Goal: Communication & Community: Answer question/provide support

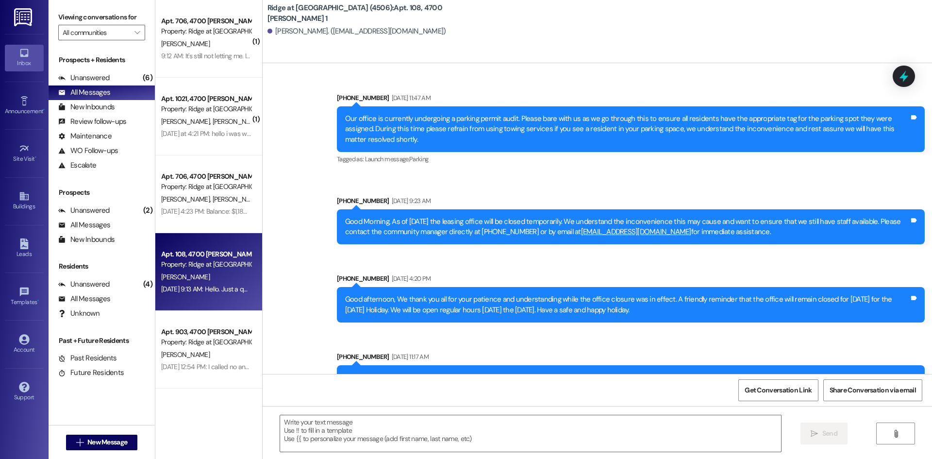
scroll to position [10300, 0]
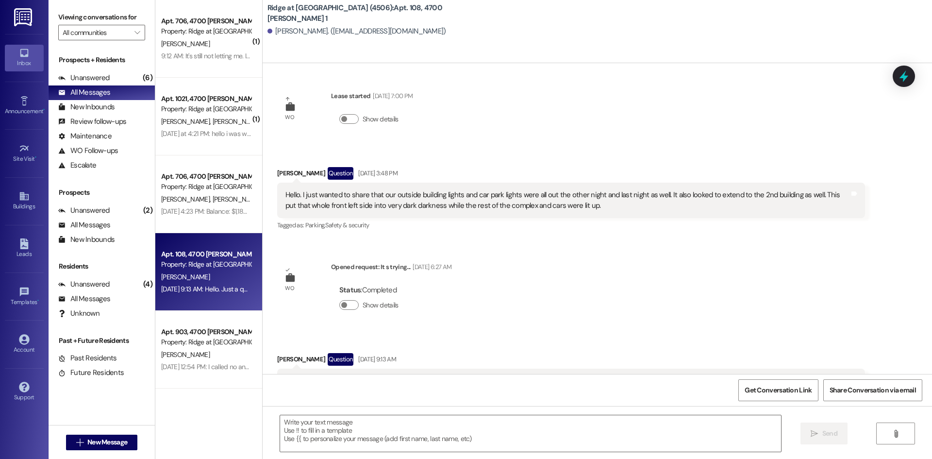
click at [213, 40] on div "[PERSON_NAME]" at bounding box center [206, 44] width 92 height 12
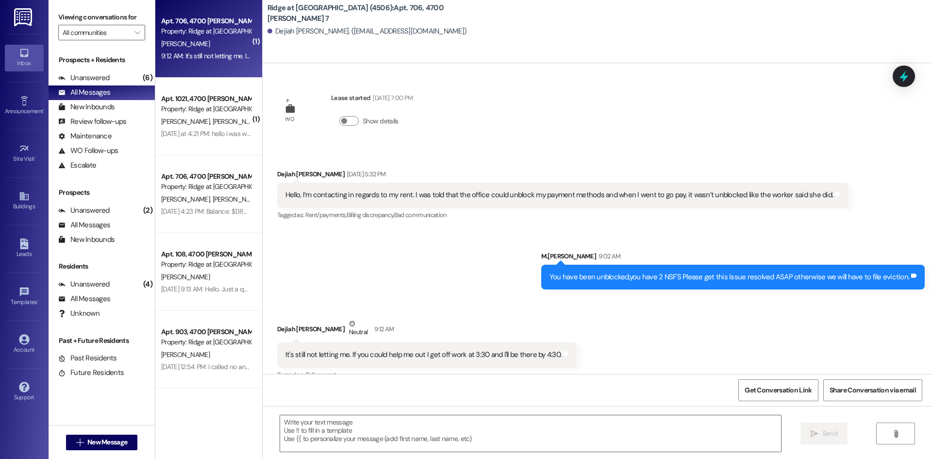
scroll to position [15, 0]
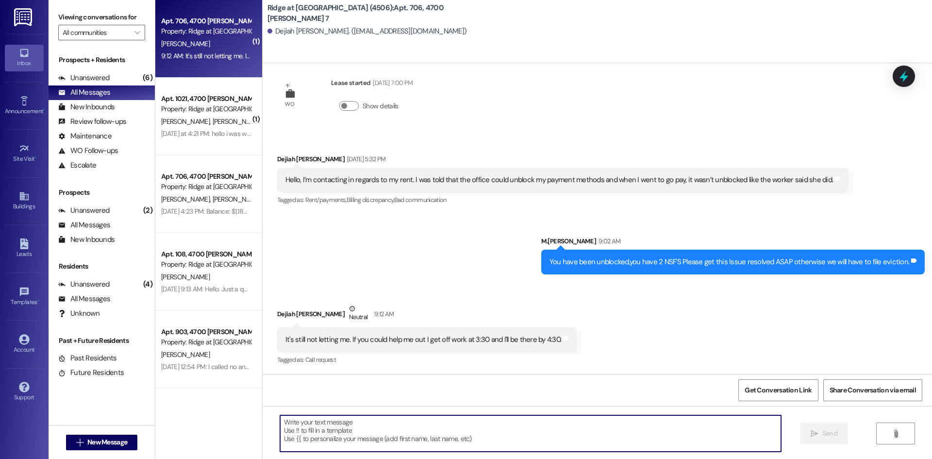
click at [326, 437] on textarea at bounding box center [530, 433] width 501 height 36
click at [333, 424] on textarea "Yes thats's fine come by" at bounding box center [530, 433] width 501 height 36
click at [310, 423] on textarea "Yes thats's fine to come by" at bounding box center [530, 433] width 501 height 36
type textarea "Yes that's fine to come by"
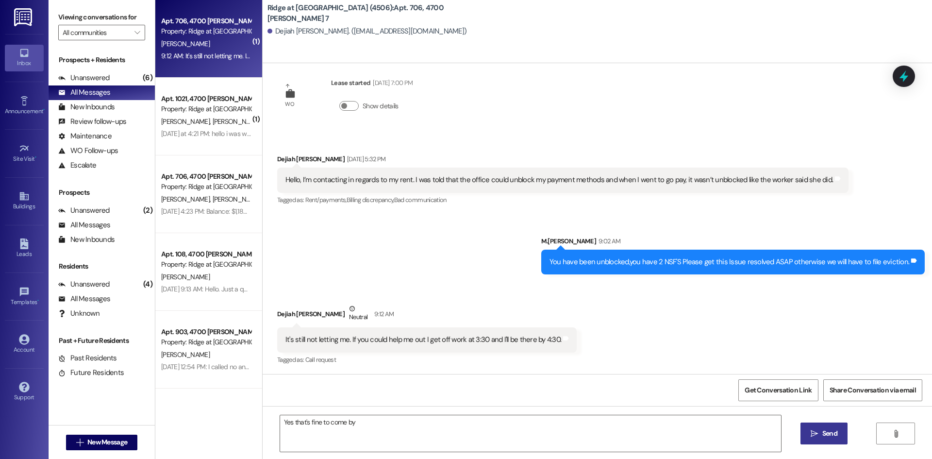
click at [828, 434] on span "Send" at bounding box center [829, 433] width 15 height 10
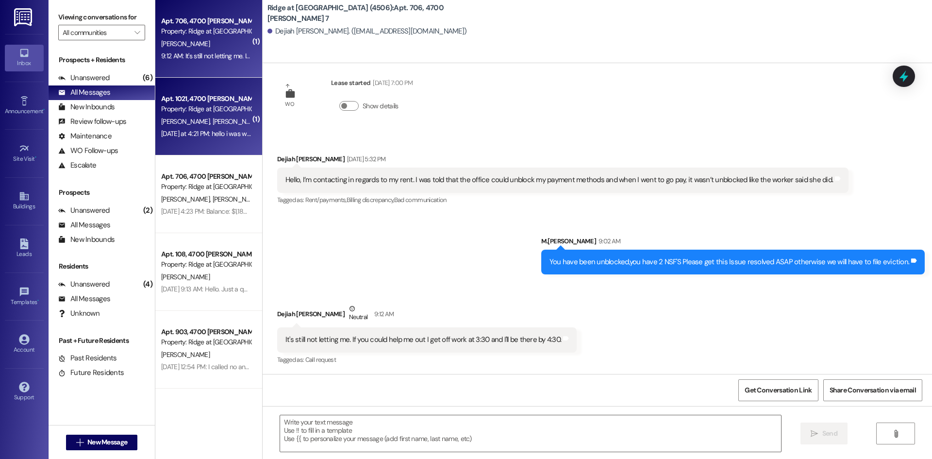
click at [212, 124] on span "[PERSON_NAME]" at bounding box center [236, 121] width 49 height 9
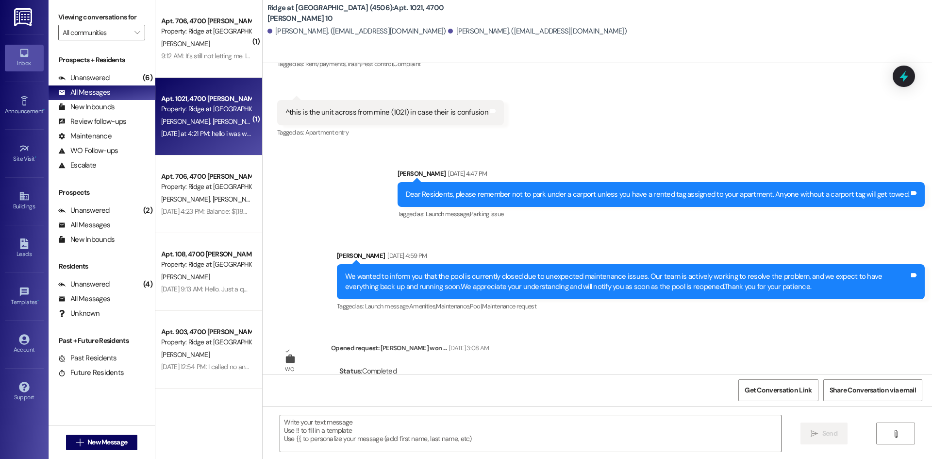
scroll to position [10029, 0]
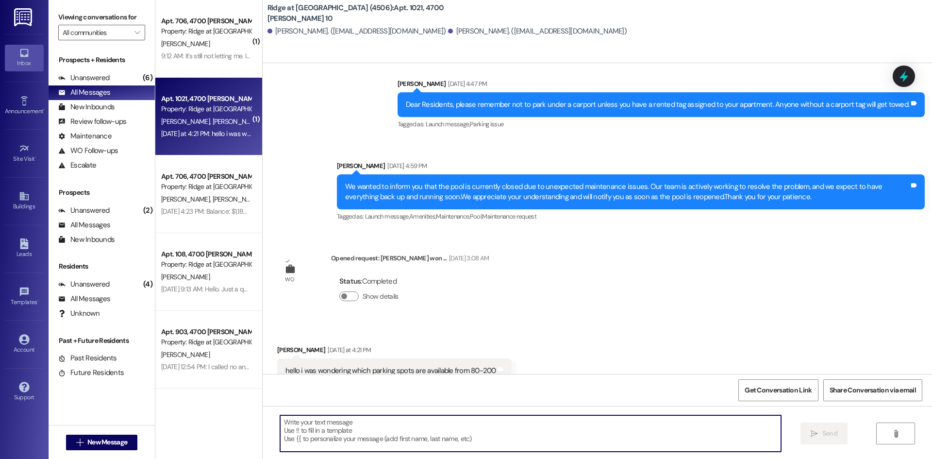
click at [312, 435] on textarea at bounding box center [530, 433] width 501 height 36
type textarea "100 & 101"
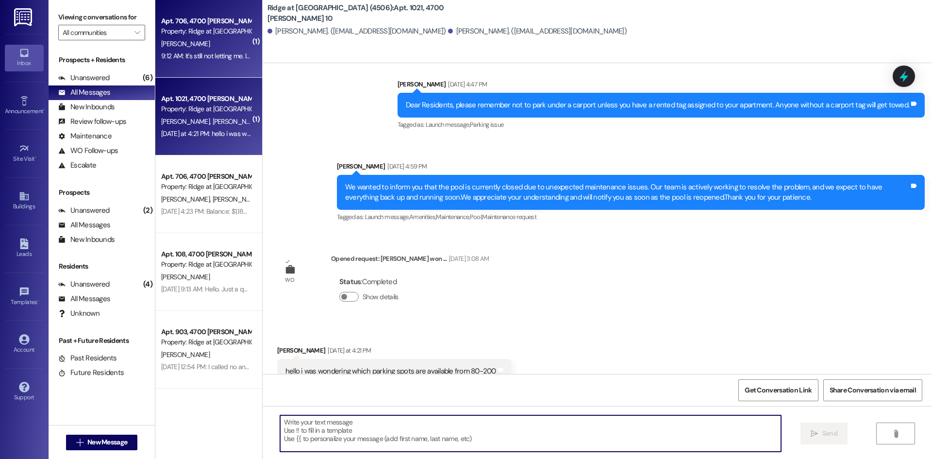
click at [202, 49] on div "[PERSON_NAME]" at bounding box center [206, 44] width 92 height 12
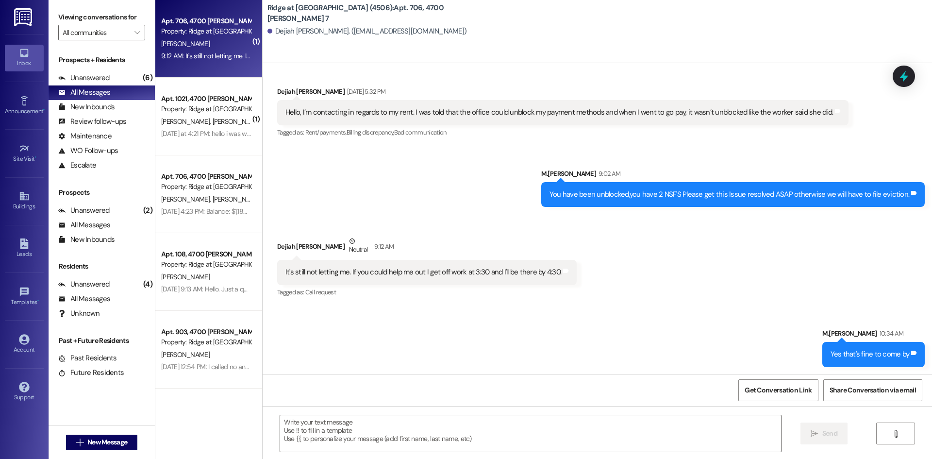
scroll to position [84, 0]
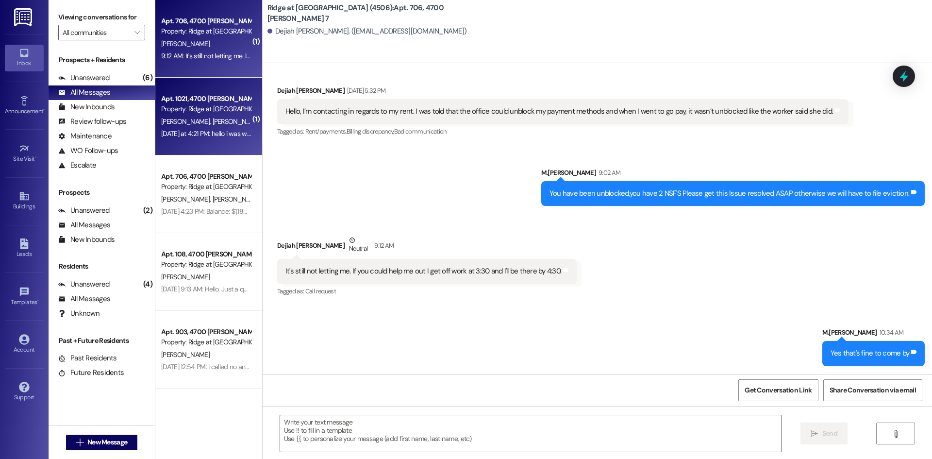
click at [201, 101] on div "Apt. 1021, 4700 [PERSON_NAME] 10" at bounding box center [206, 99] width 90 height 10
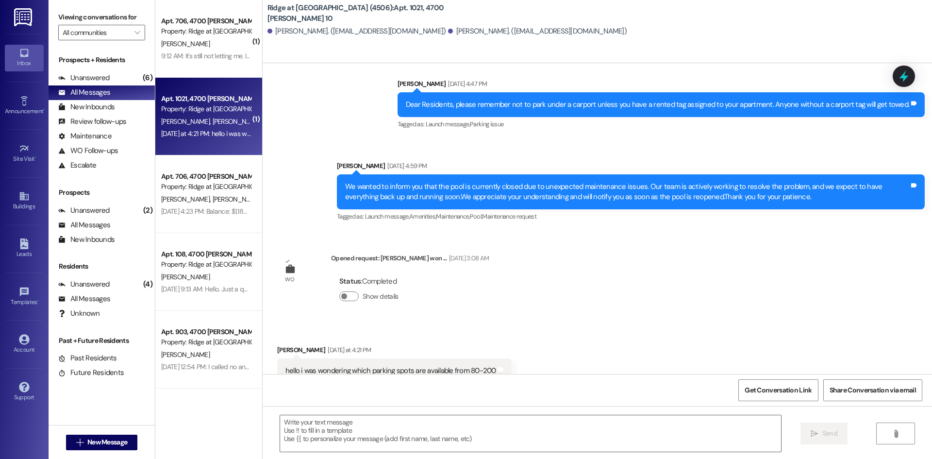
scroll to position [10028, 0]
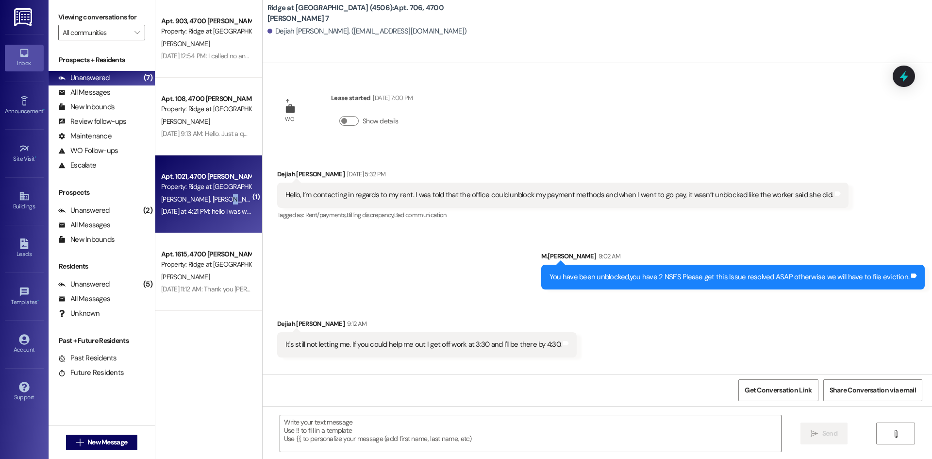
click at [212, 204] on div "[PERSON_NAME] [PERSON_NAME]" at bounding box center [206, 199] width 92 height 12
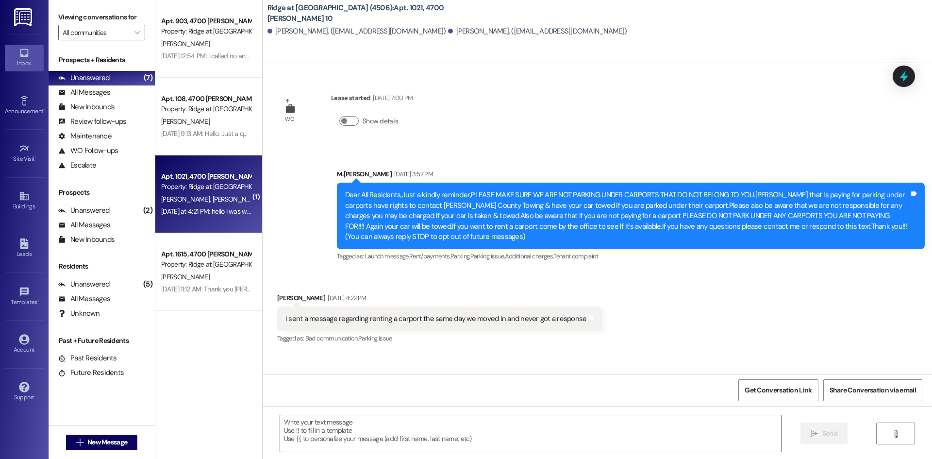
scroll to position [10097, 0]
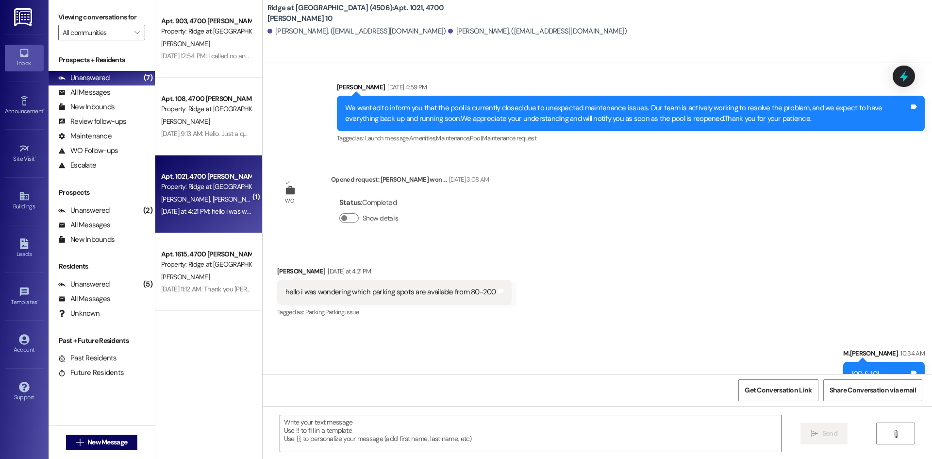
click at [235, 213] on div "[DATE] at 4:21 PM: hello i was wondering which parking spots are available from…" at bounding box center [284, 211] width 247 height 9
click at [188, 198] on span "[PERSON_NAME]" at bounding box center [186, 199] width 51 height 9
click at [24, 105] on icon at bounding box center [23, 100] width 7 height 9
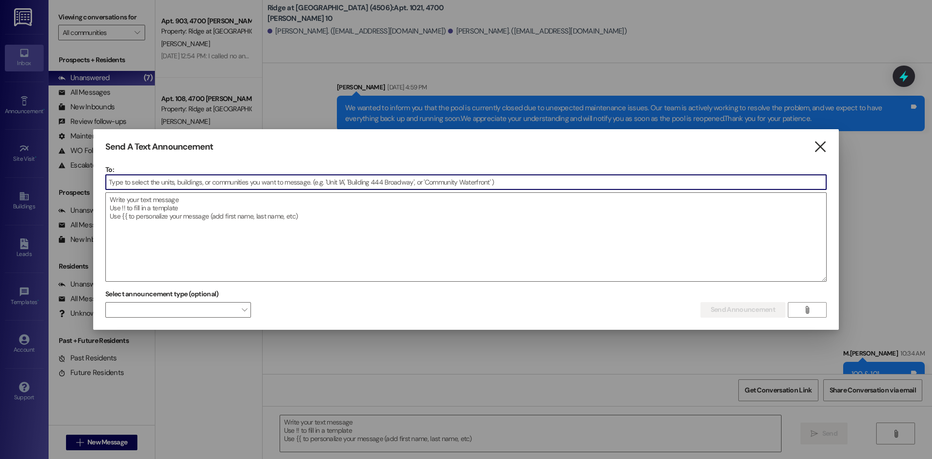
click at [823, 150] on icon "" at bounding box center [820, 147] width 13 height 10
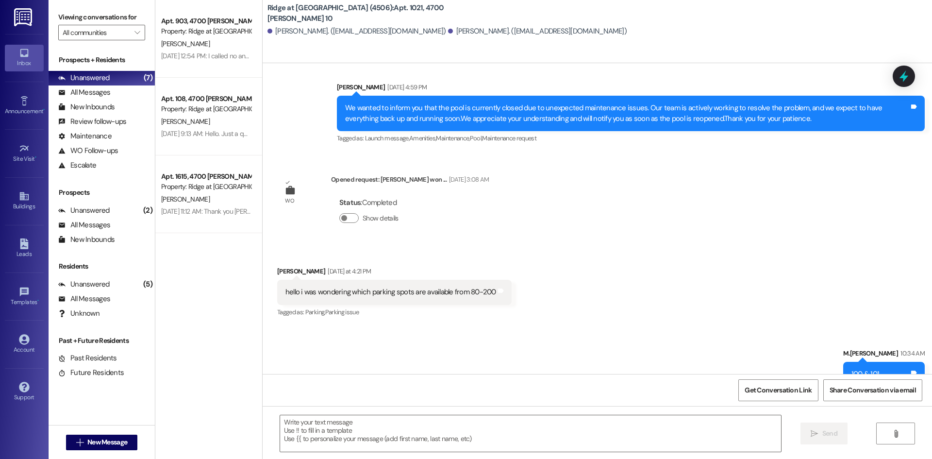
scroll to position [10164, 0]
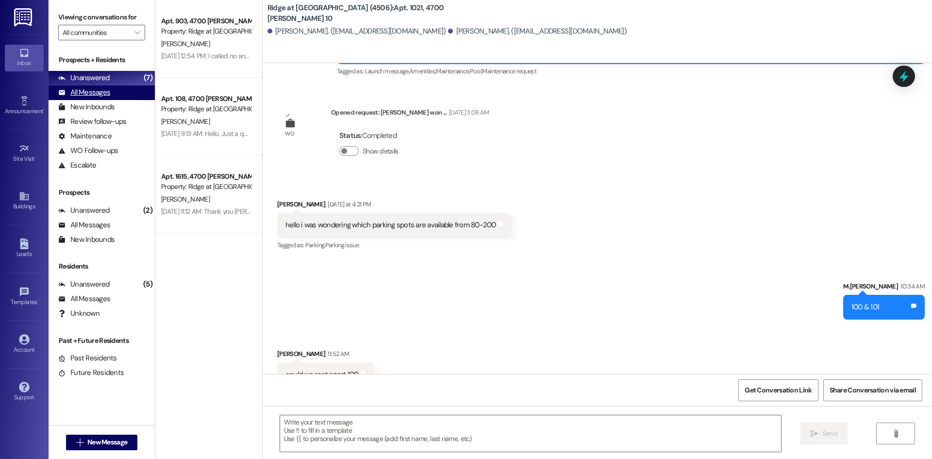
click at [101, 90] on div "All Messages" at bounding box center [84, 92] width 52 height 10
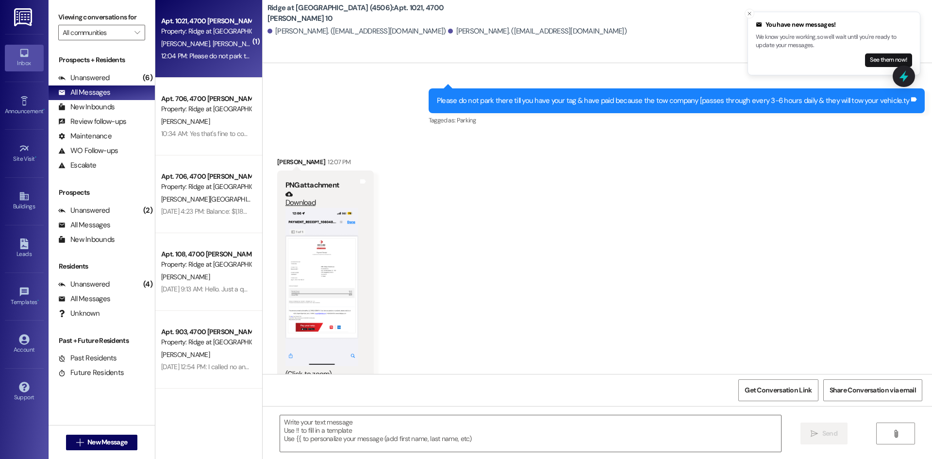
scroll to position [10590, 0]
click at [319, 249] on button "Zoom image" at bounding box center [321, 287] width 73 height 158
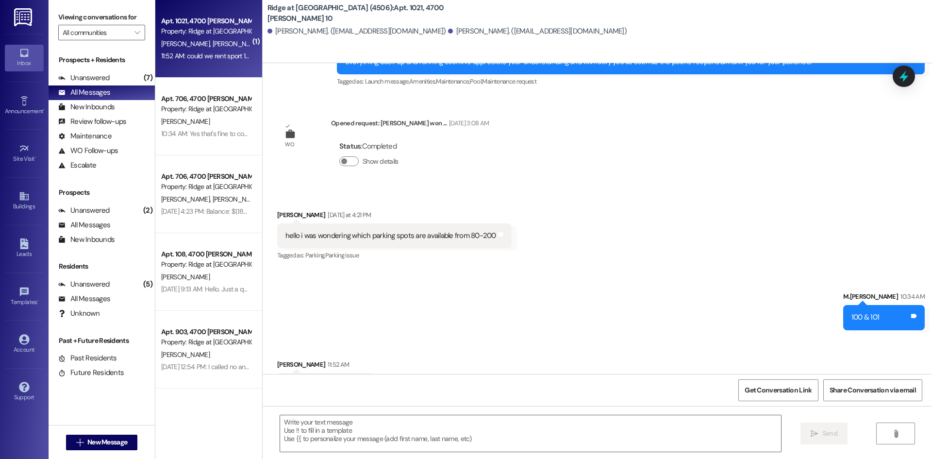
scroll to position [10164, 0]
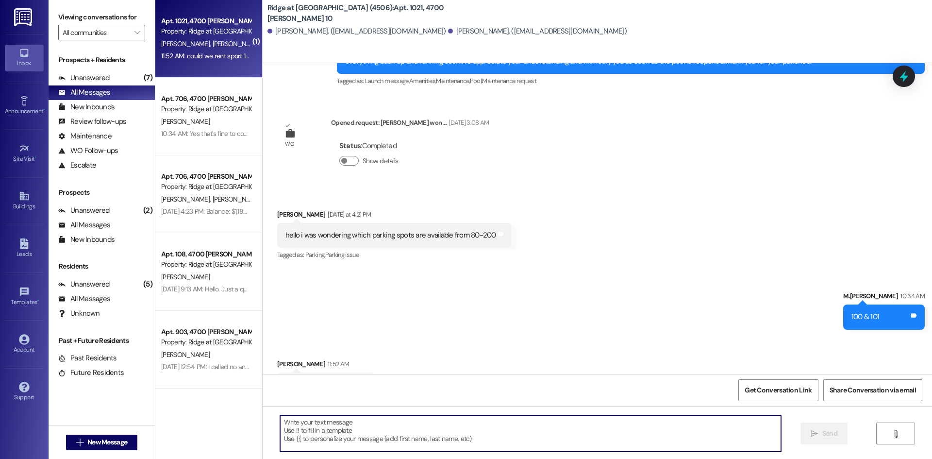
click at [312, 428] on textarea at bounding box center [530, 433] width 501 height 36
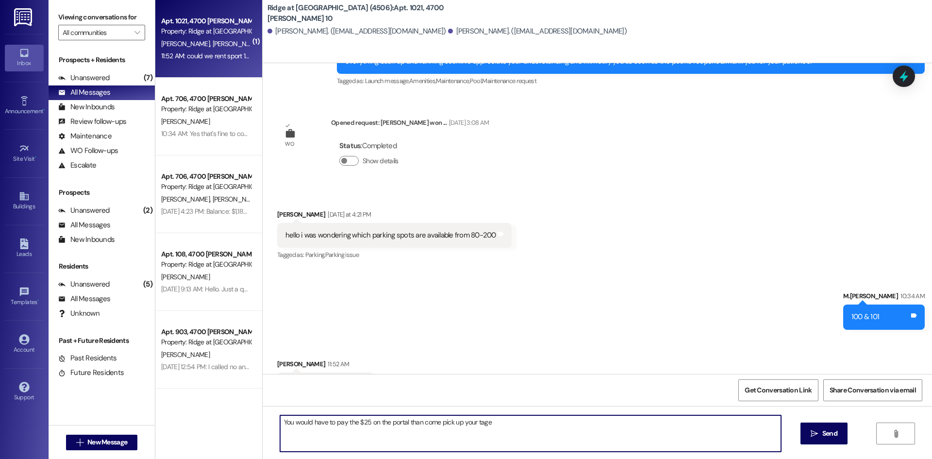
type textarea "You would have to pay the $25 on the portal than come pick up your tag"
click at [307, 439] on textarea "You would have to pay the $25 on the portal than come pick up your tag" at bounding box center [530, 433] width 501 height 36
click at [710, 426] on textarea "Please do not park there till you have your tag & have paid because the tow com…" at bounding box center [530, 433] width 501 height 36
type textarea "Please do not park there till you have your tag & have paid because the tow com…"
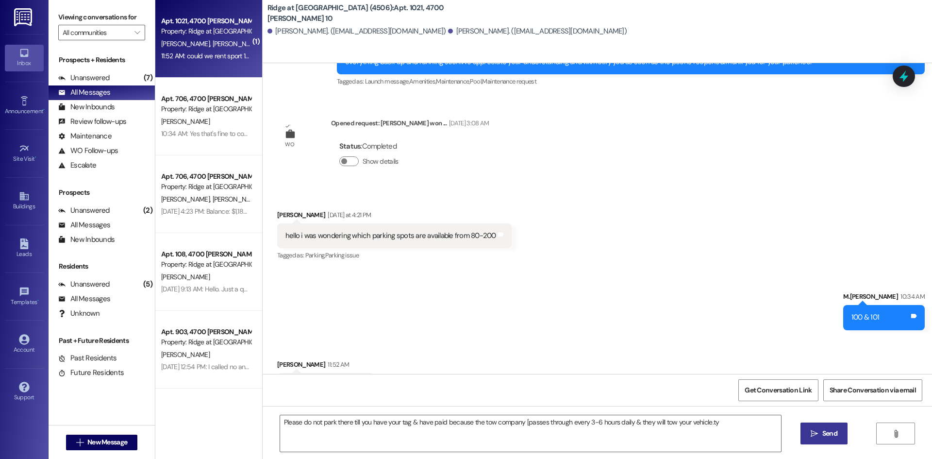
click at [816, 432] on icon "" at bounding box center [814, 434] width 7 height 8
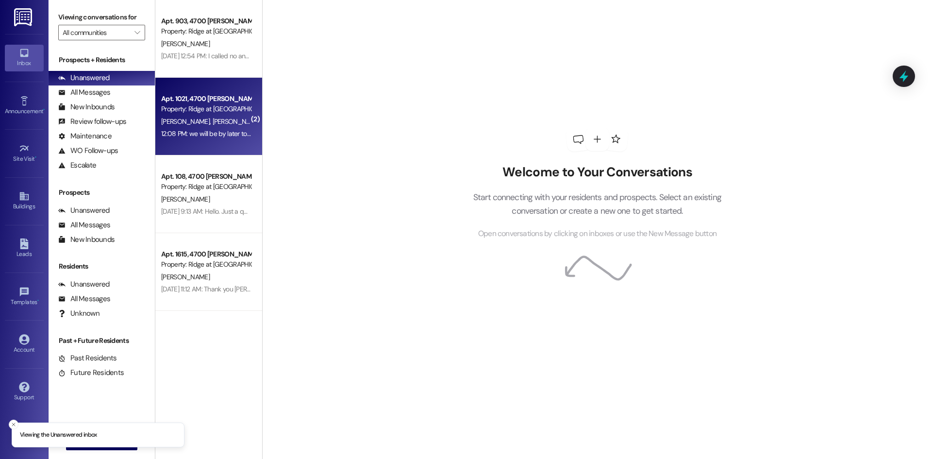
click at [237, 130] on div "12:08 PM: we will be by later to pick up a tag for spot 100 12:08 PM: we will b…" at bounding box center [241, 133] width 160 height 9
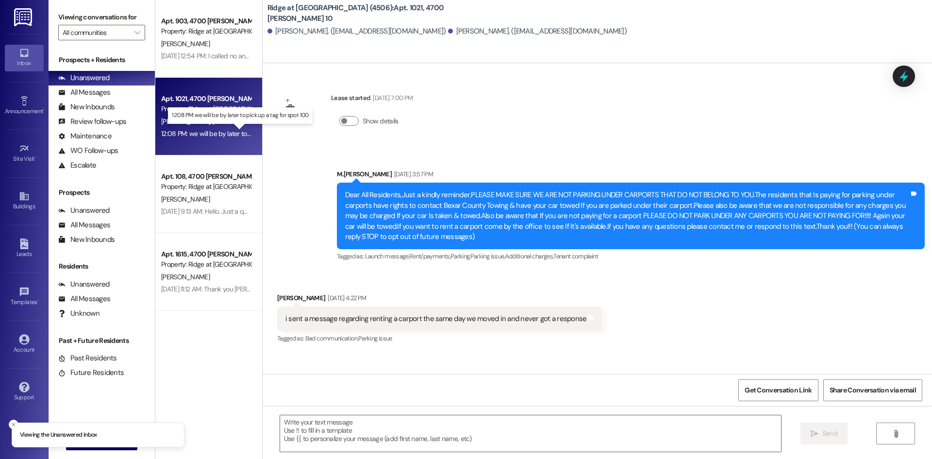
scroll to position [10737, 0]
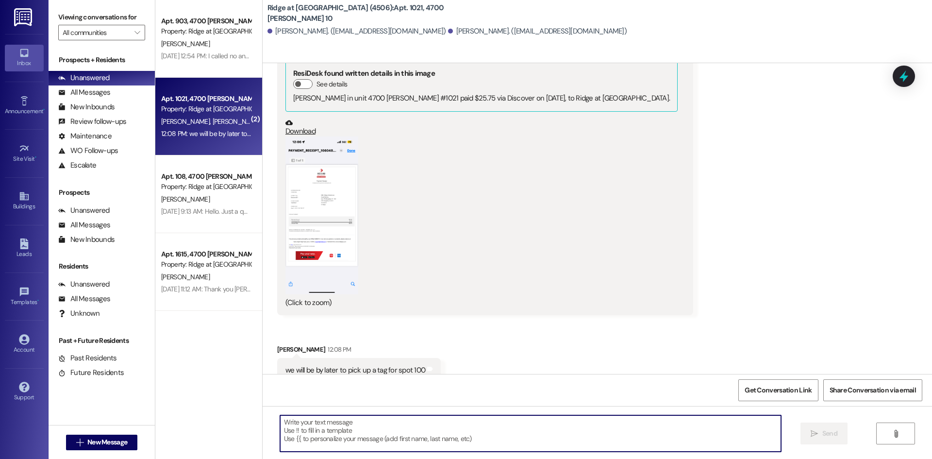
click at [405, 421] on textarea at bounding box center [530, 433] width 501 height 36
type textarea "Awesome ty"
